Goal: Task Accomplishment & Management: Complete application form

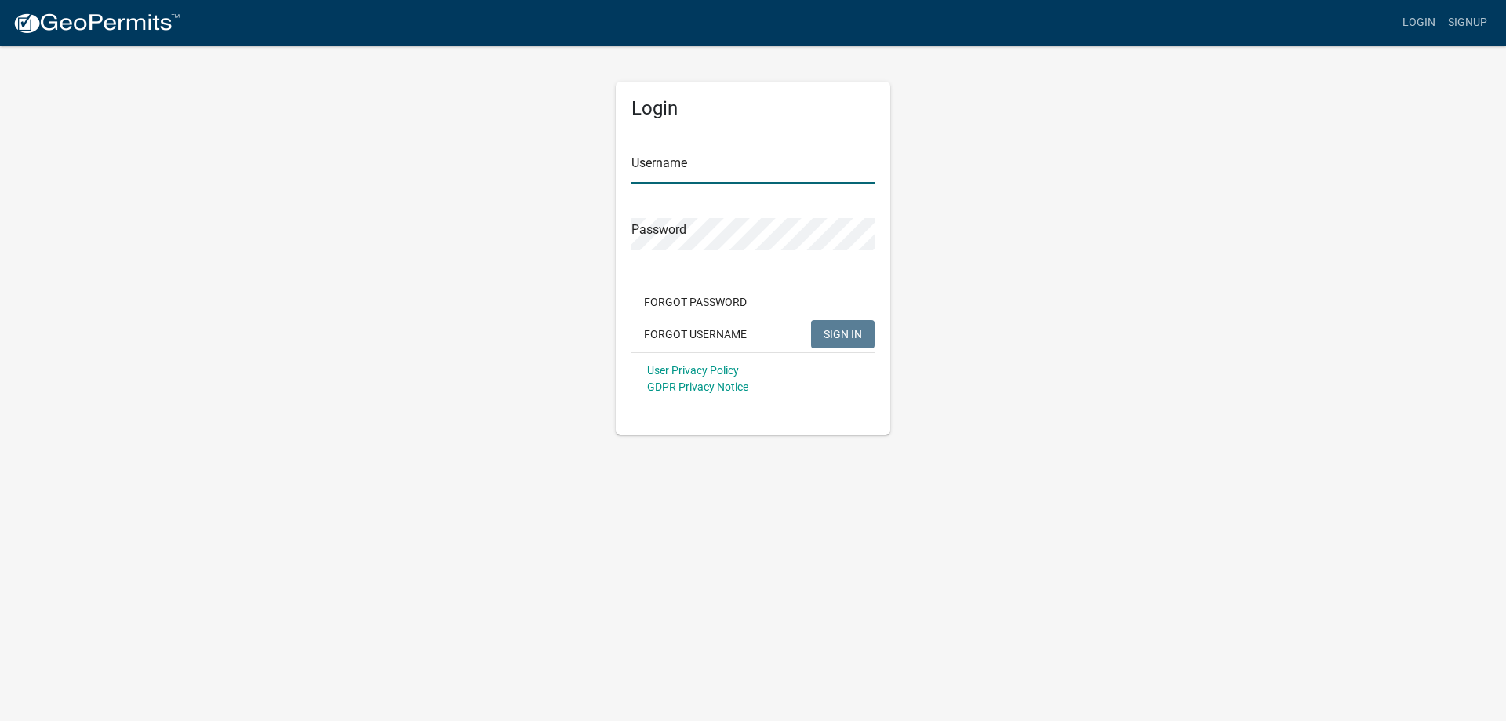
type input "butch2hl"
click at [836, 344] on button "SIGN IN" at bounding box center [843, 334] width 64 height 28
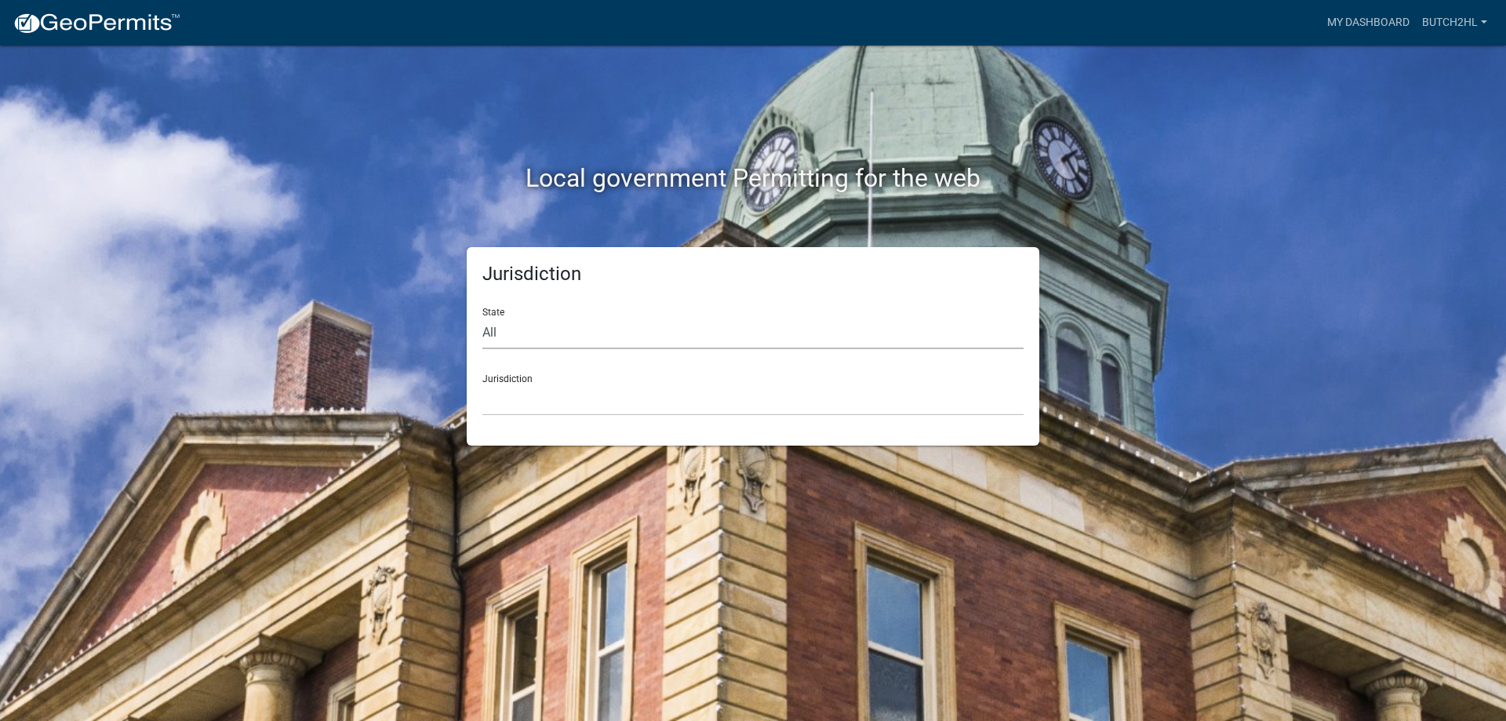
click at [543, 337] on select "All [US_STATE] [US_STATE] [US_STATE] [US_STATE] [US_STATE] [US_STATE] [US_STATE…" at bounding box center [752, 333] width 541 height 32
select select "[US_STATE]"
click at [482, 317] on select "All [US_STATE] [US_STATE] [US_STATE] [US_STATE] [US_STATE] [US_STATE] [US_STATE…" at bounding box center [752, 333] width 541 height 32
click at [583, 384] on select "City of [GEOGRAPHIC_DATA], [US_STATE] City of [GEOGRAPHIC_DATA], [US_STATE] Cit…" at bounding box center [752, 400] width 541 height 32
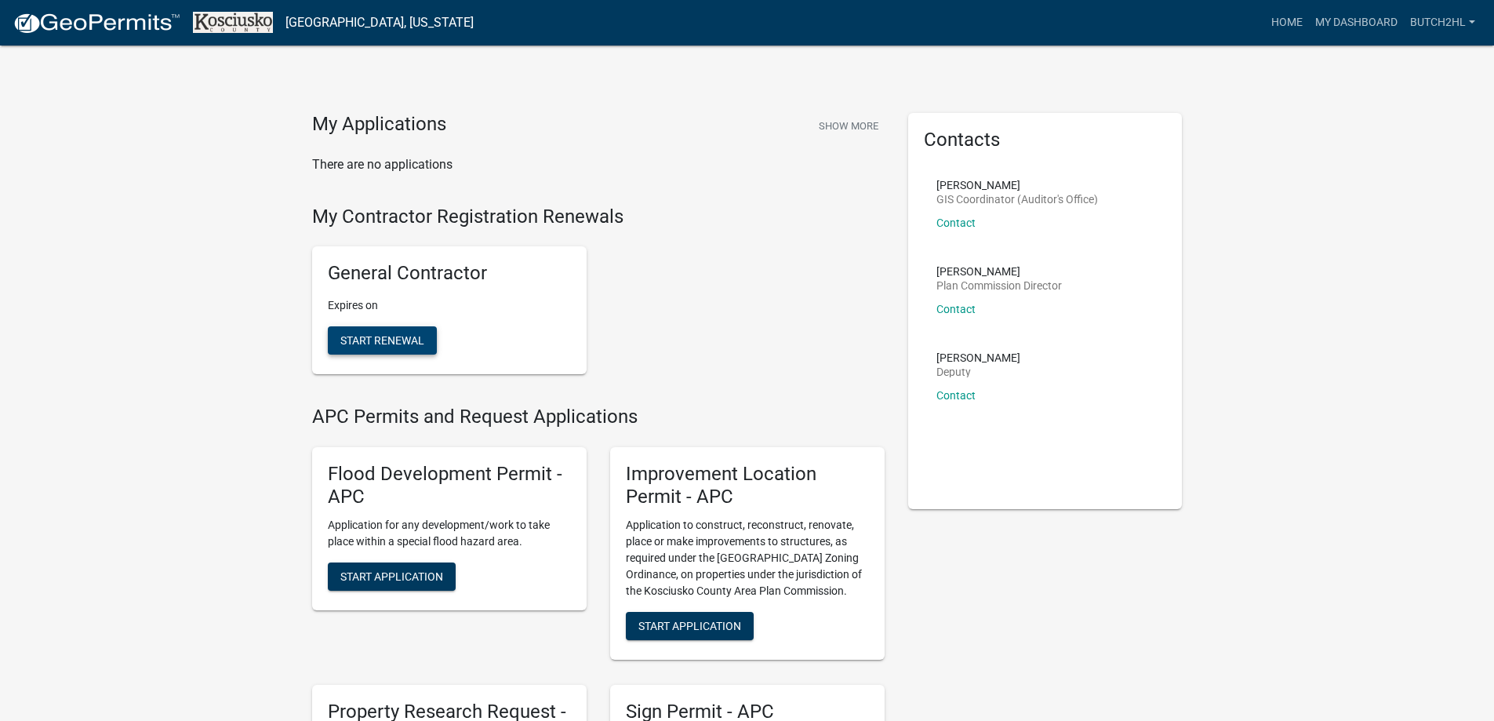
click at [360, 336] on span "Start Renewal" at bounding box center [382, 340] width 84 height 13
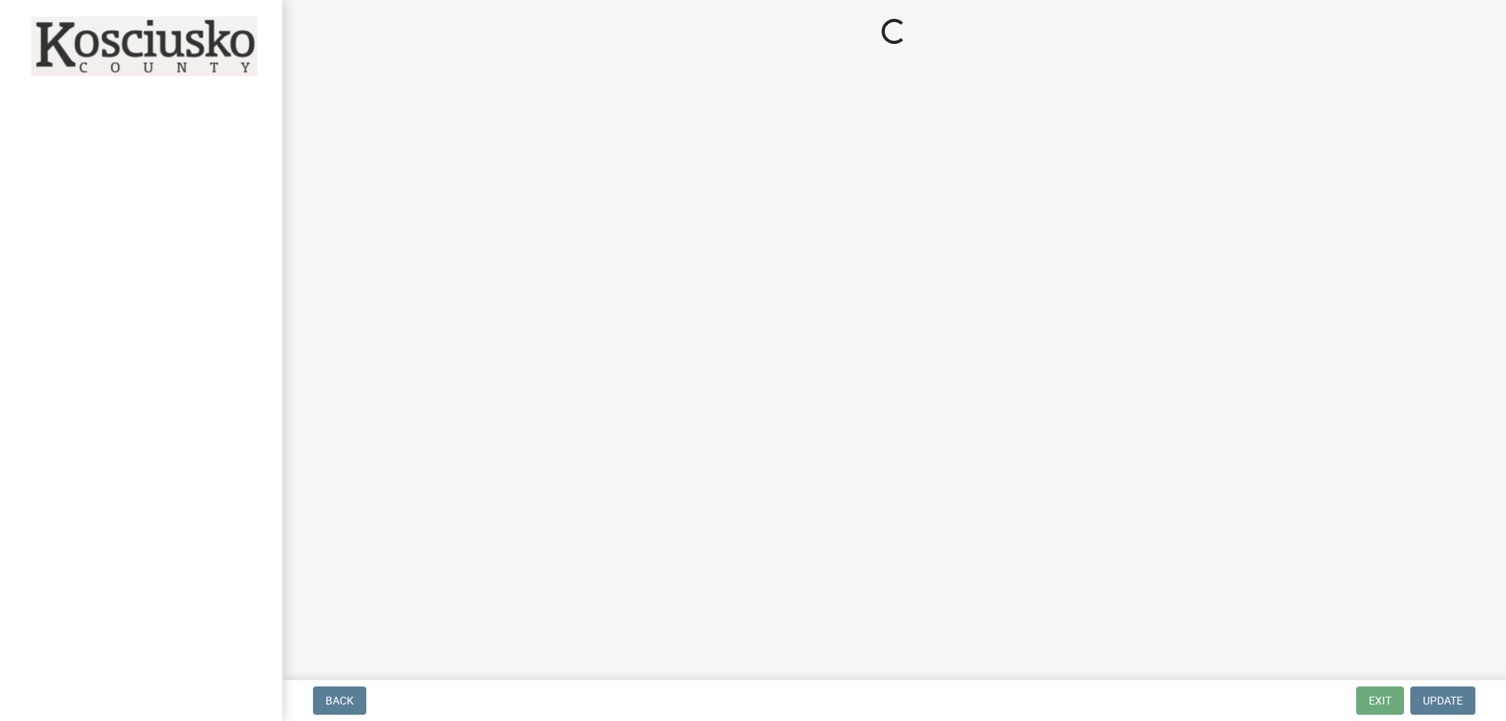
select select "IN"
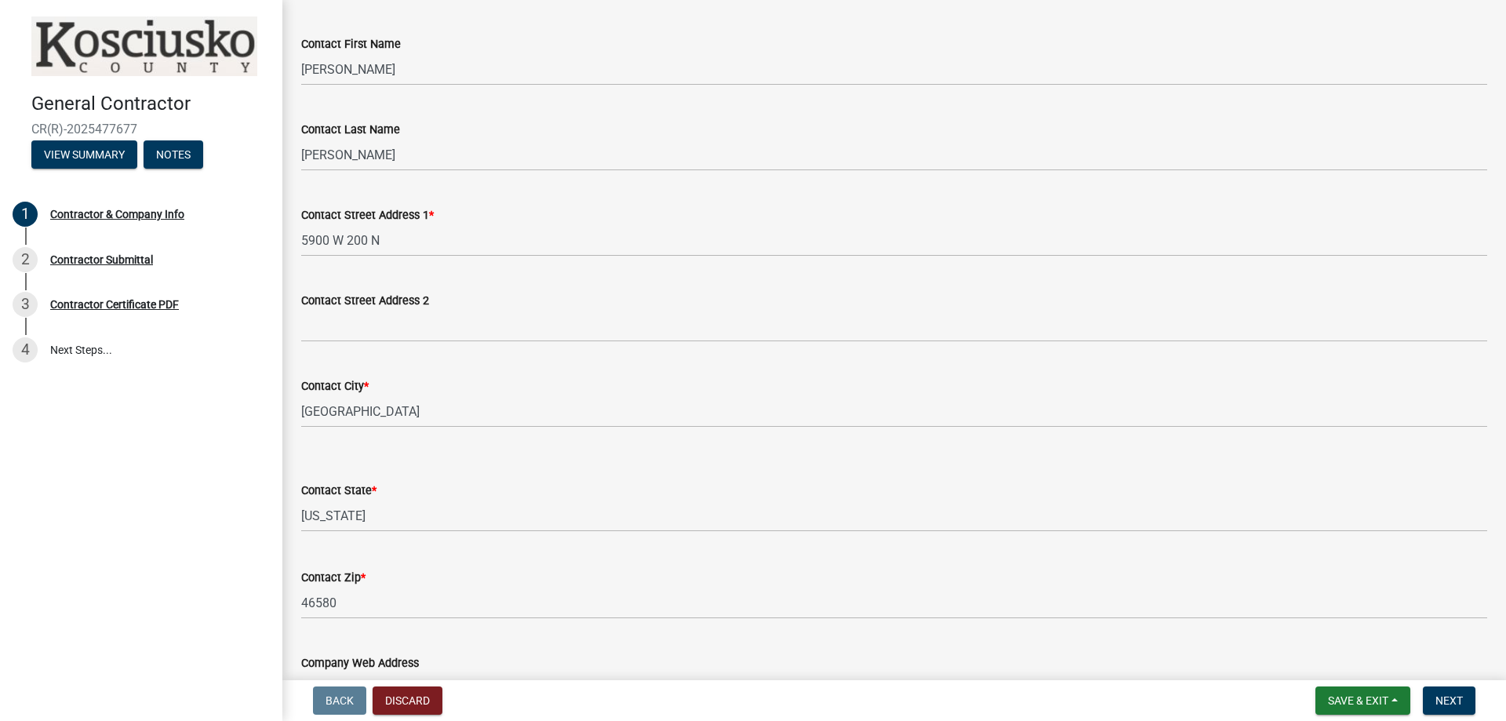
scroll to position [392, 0]
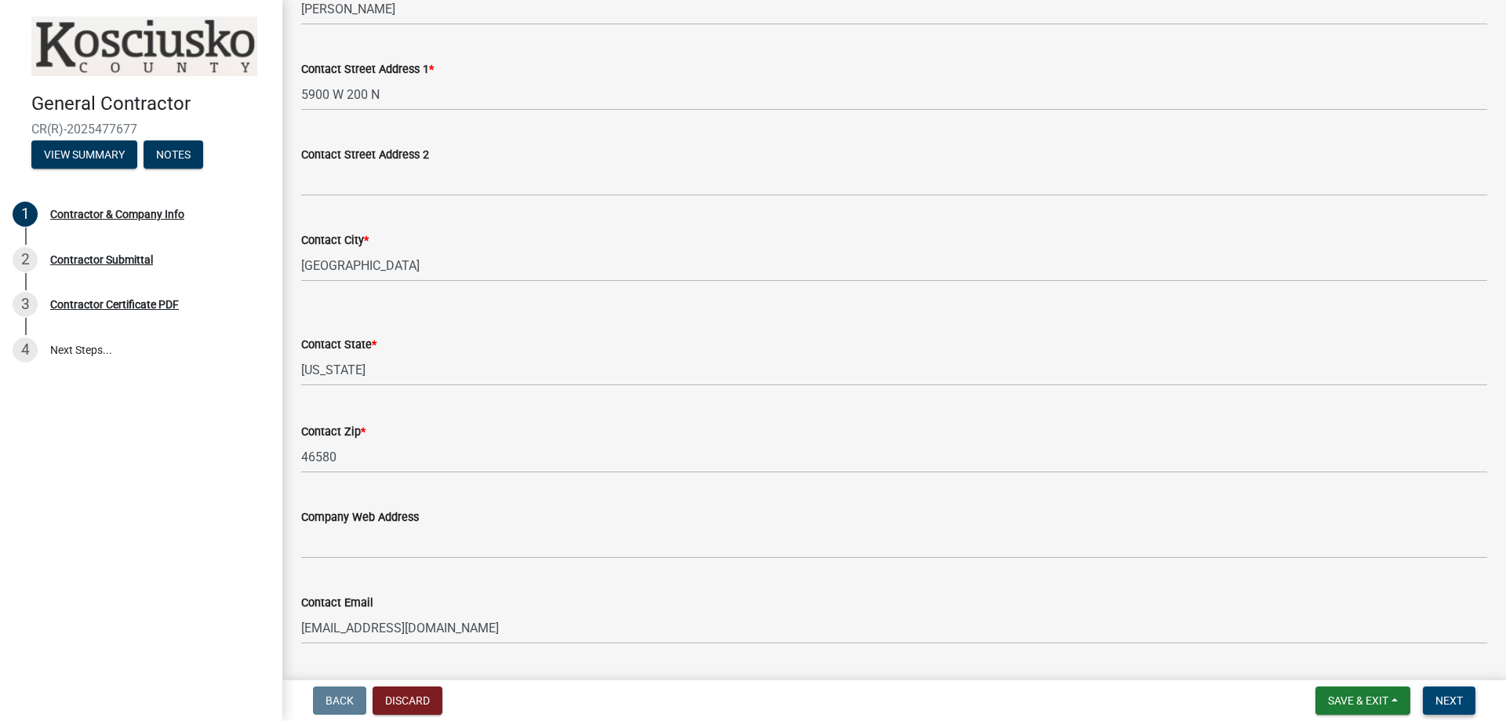
click at [1471, 702] on button "Next" at bounding box center [1449, 700] width 53 height 28
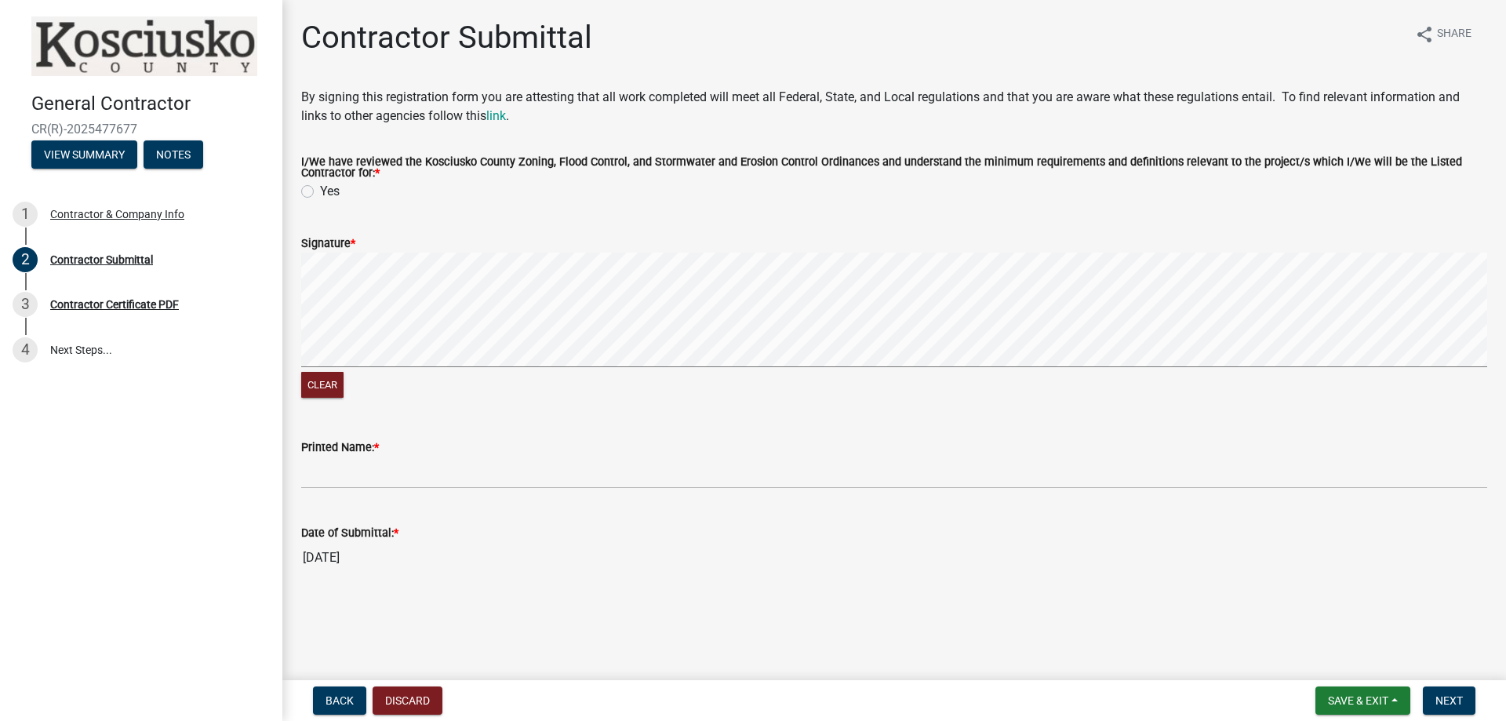
click at [320, 194] on label "Yes" at bounding box center [330, 191] width 20 height 19
click at [320, 192] on input "Yes" at bounding box center [325, 187] width 10 height 10
radio input "true"
click at [379, 376] on div "Clear" at bounding box center [894, 327] width 1186 height 149
click at [394, 375] on div "Clear" at bounding box center [894, 327] width 1186 height 149
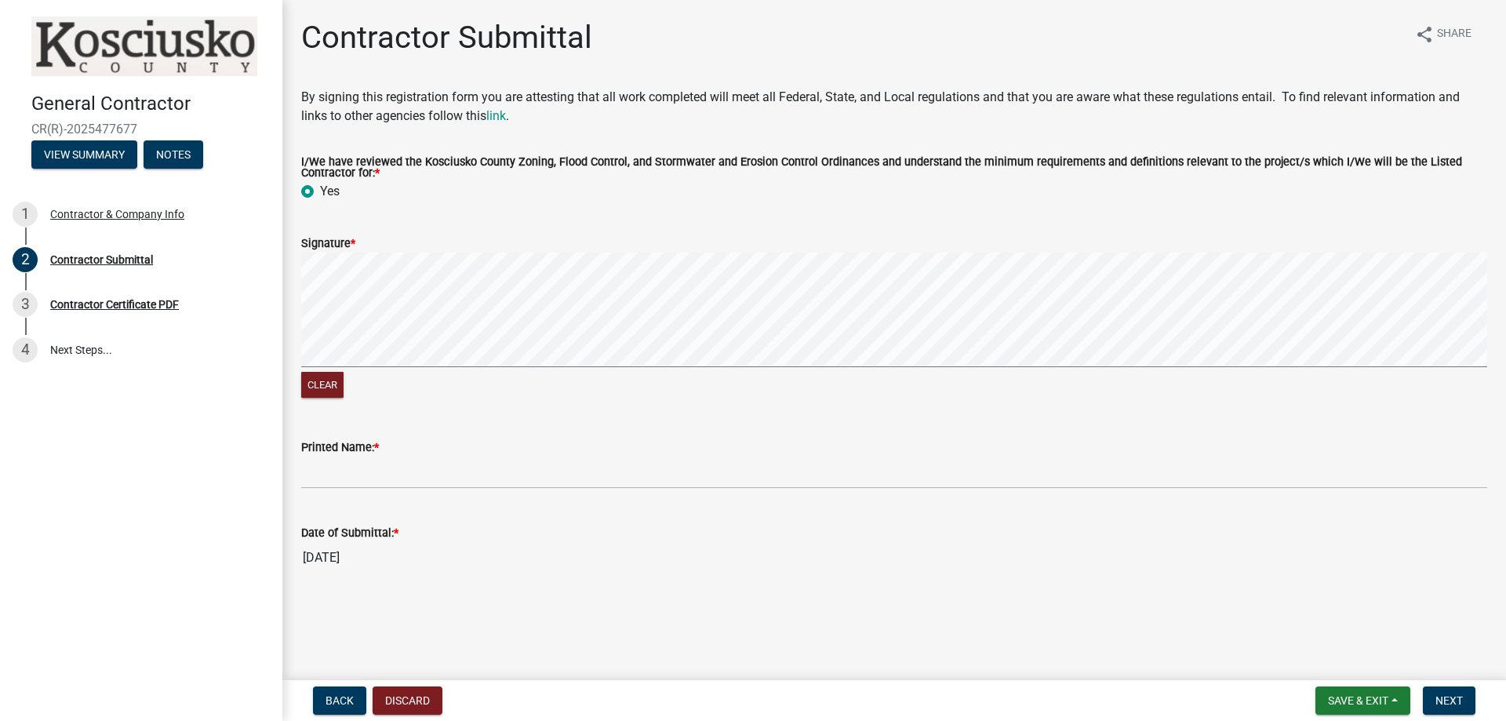
drag, startPoint x: 649, startPoint y: 250, endPoint x: 579, endPoint y: 369, distance: 138.5
click at [579, 372] on form "Signature * Clear" at bounding box center [894, 308] width 1186 height 187
click at [646, 391] on div "Clear" at bounding box center [894, 327] width 1186 height 149
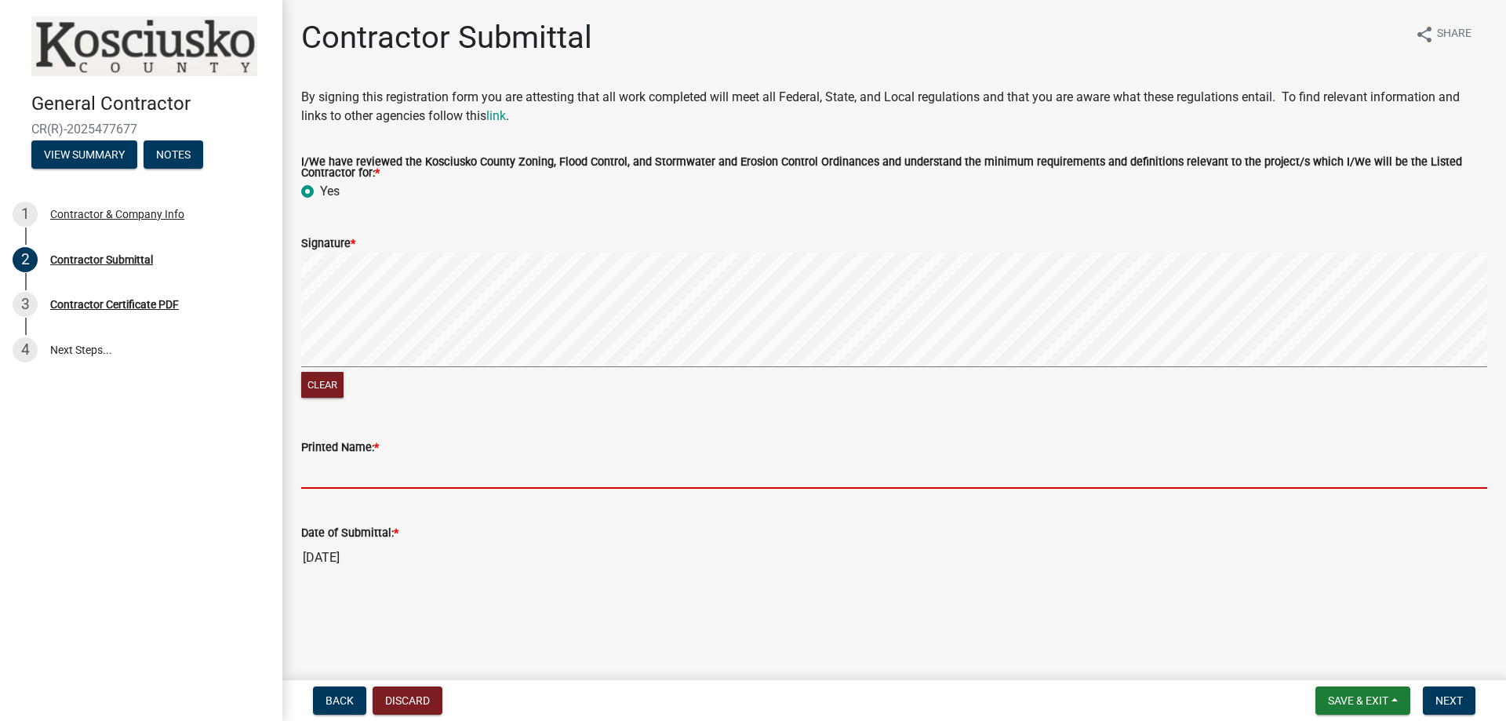
click at [391, 471] on input "Printed Name: *" at bounding box center [894, 472] width 1186 height 32
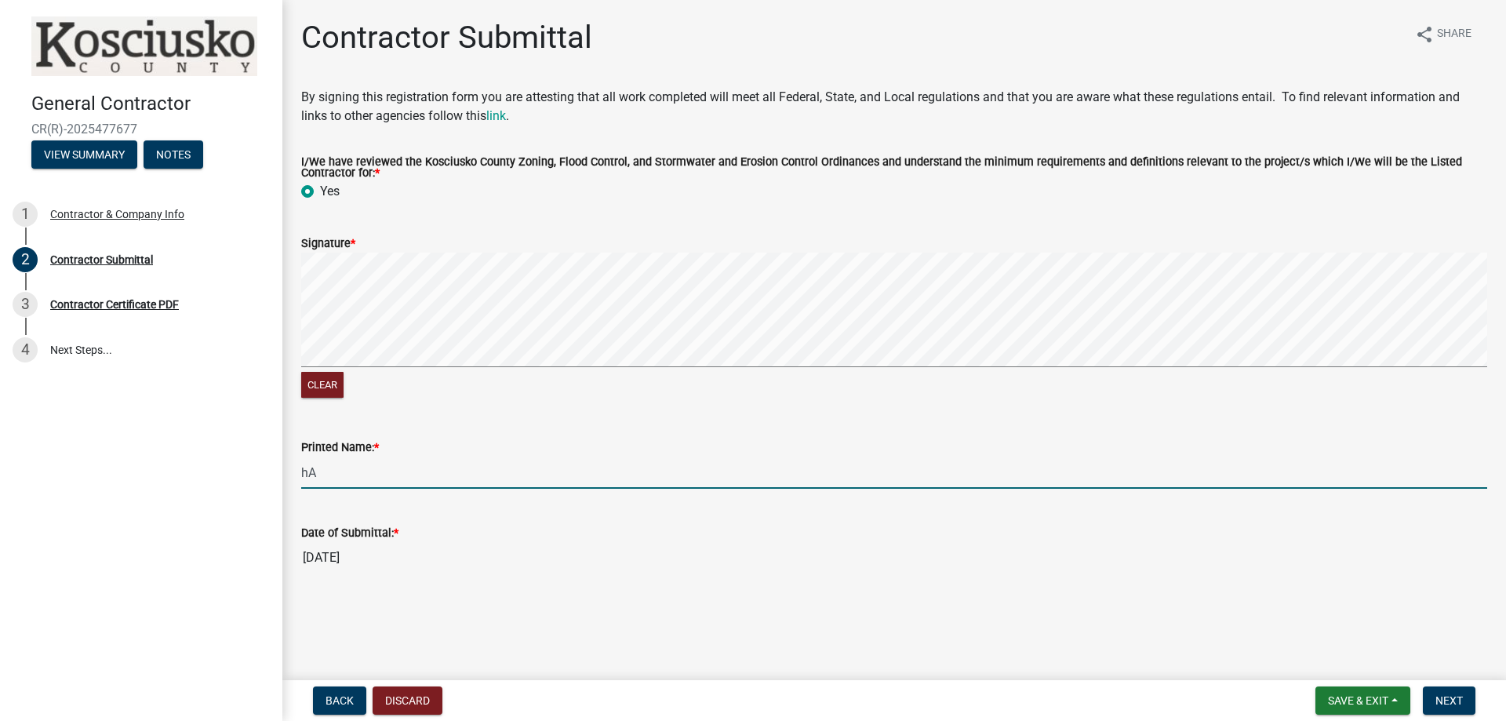
type input "h"
type input "[PERSON_NAME]"
click at [1440, 706] on span "Next" at bounding box center [1448, 700] width 27 height 13
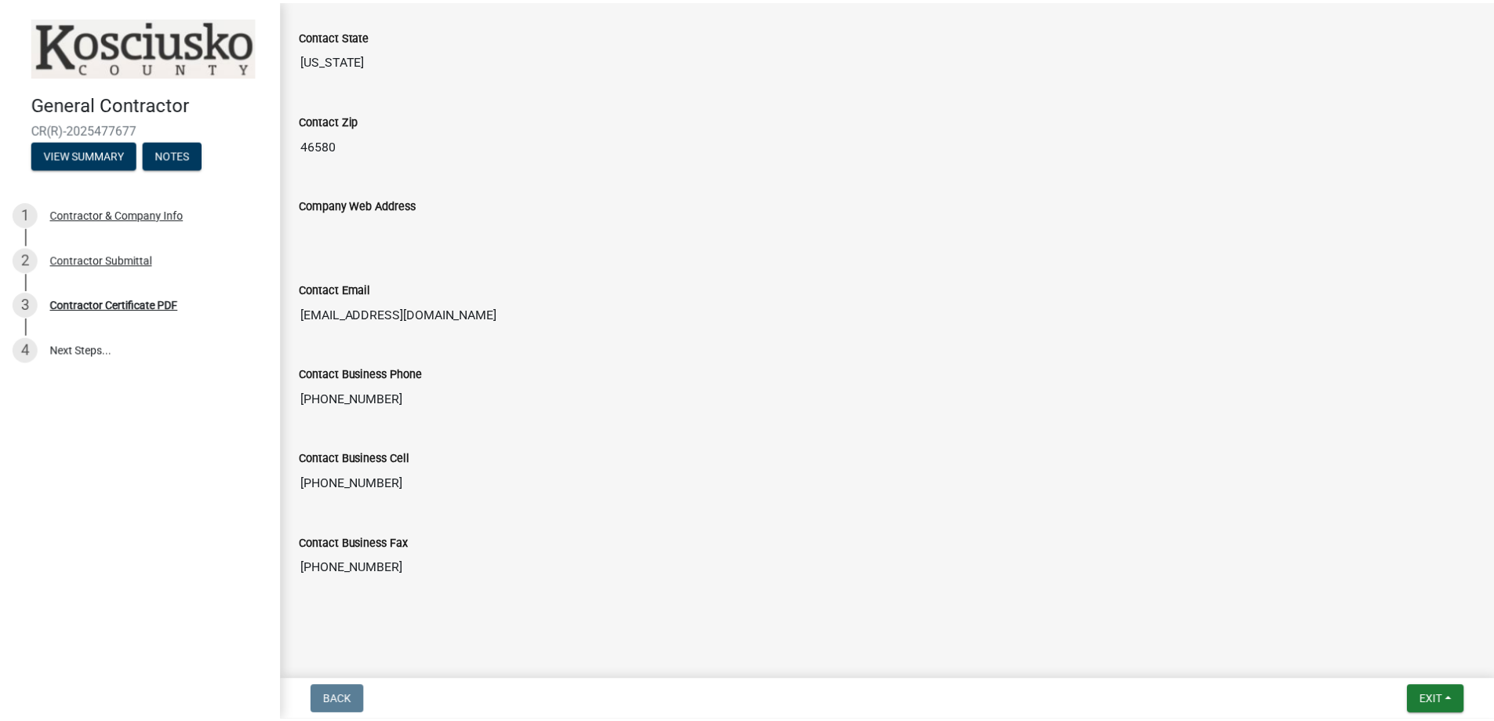
scroll to position [780, 0]
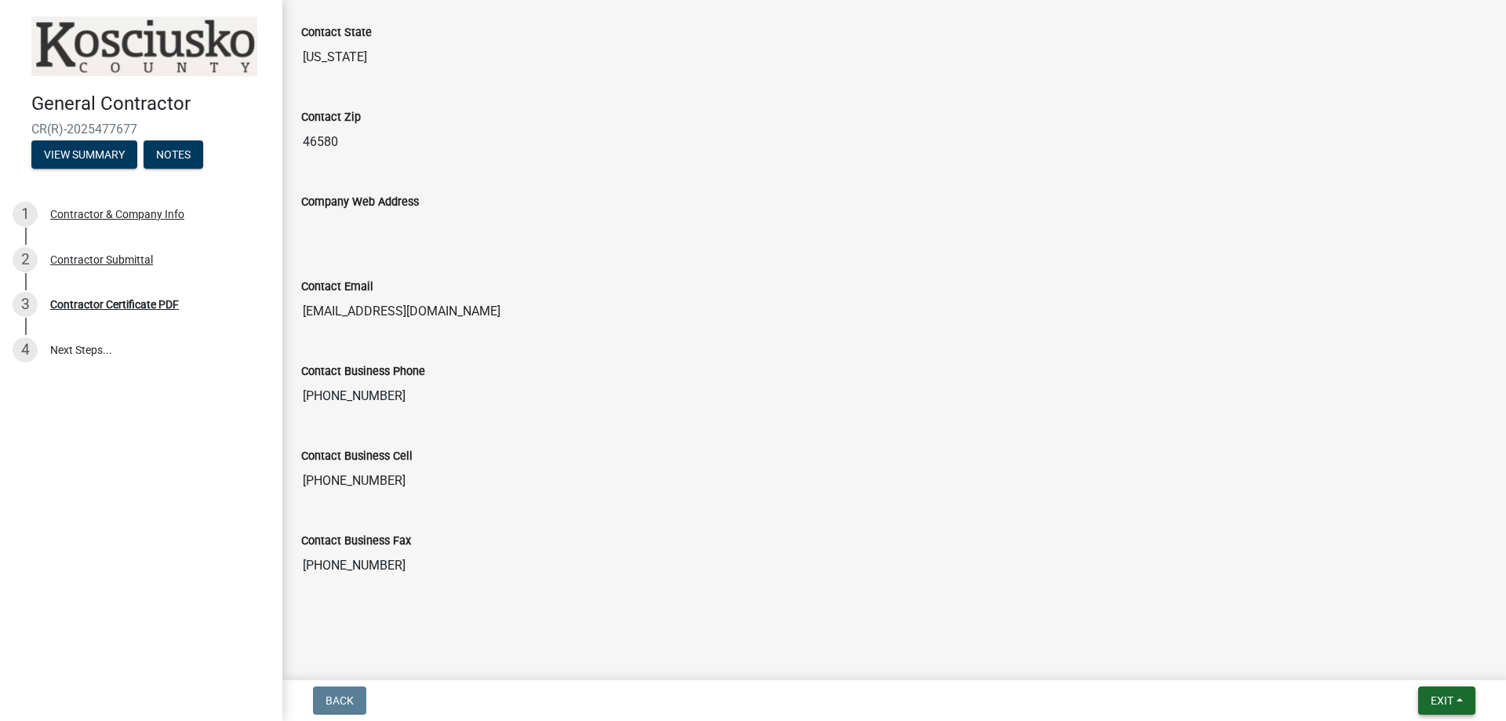
click at [1456, 697] on button "Exit" at bounding box center [1446, 700] width 57 height 28
click at [1394, 661] on button "Save & Exit" at bounding box center [1412, 660] width 125 height 38
